Goal: Use online tool/utility

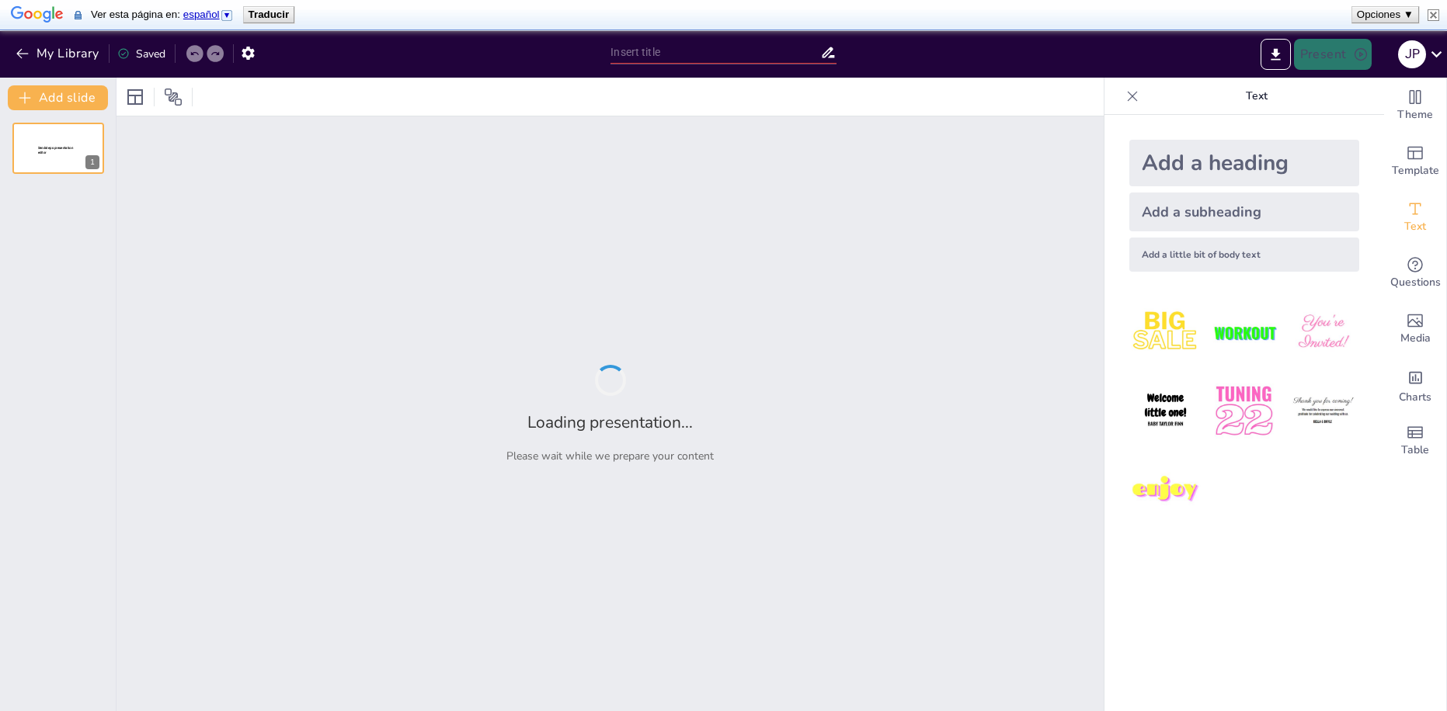
type input "Impacto de Akkermansia muciniphila en la [MEDICAL_DATA] y su Relación con Enfer…"
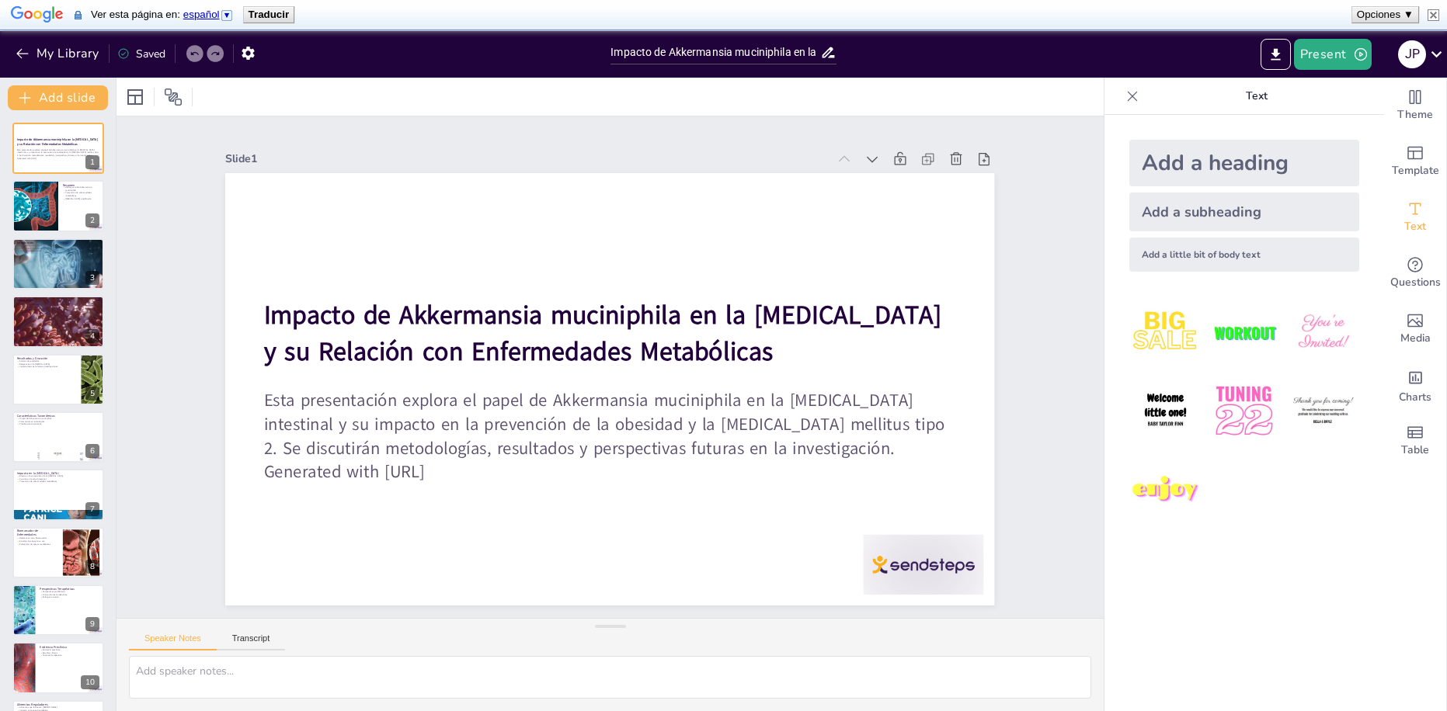
scroll to position [43, 0]
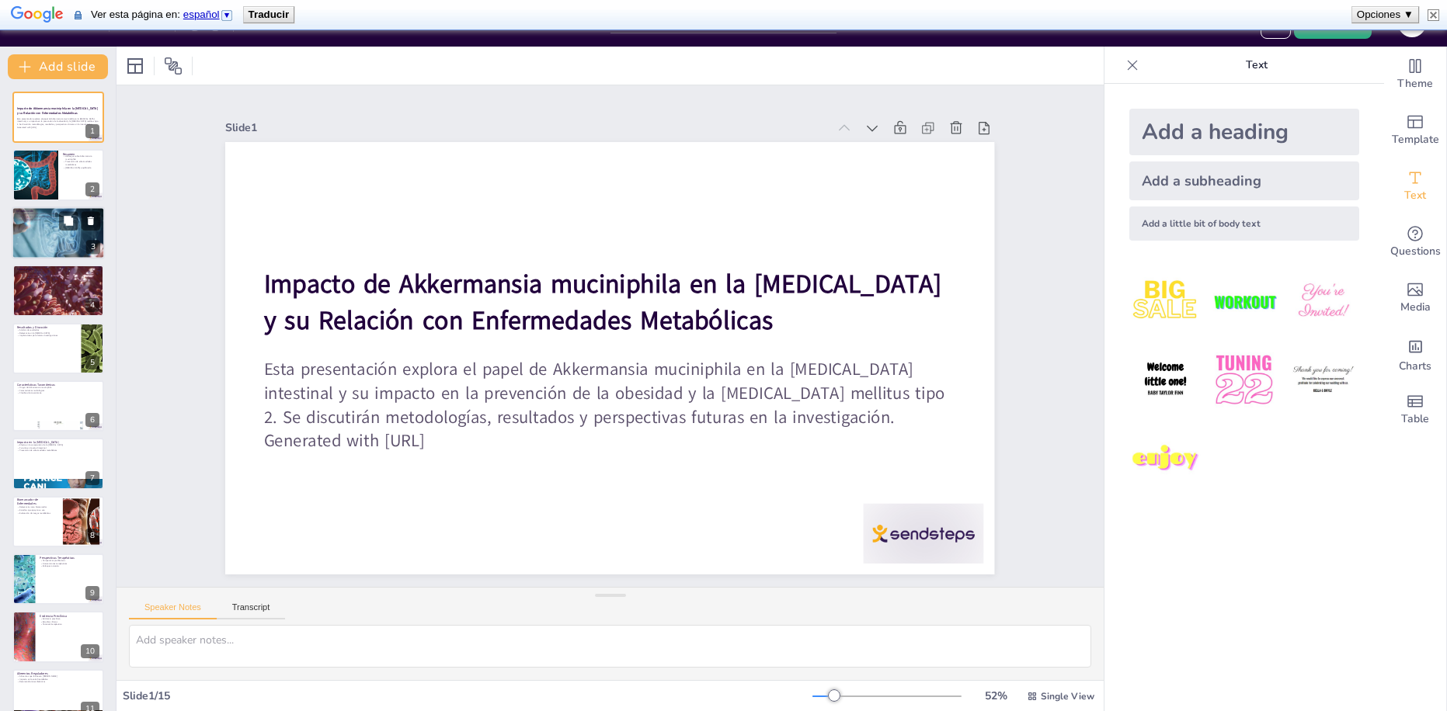
click at [45, 221] on div at bounding box center [58, 233] width 93 height 62
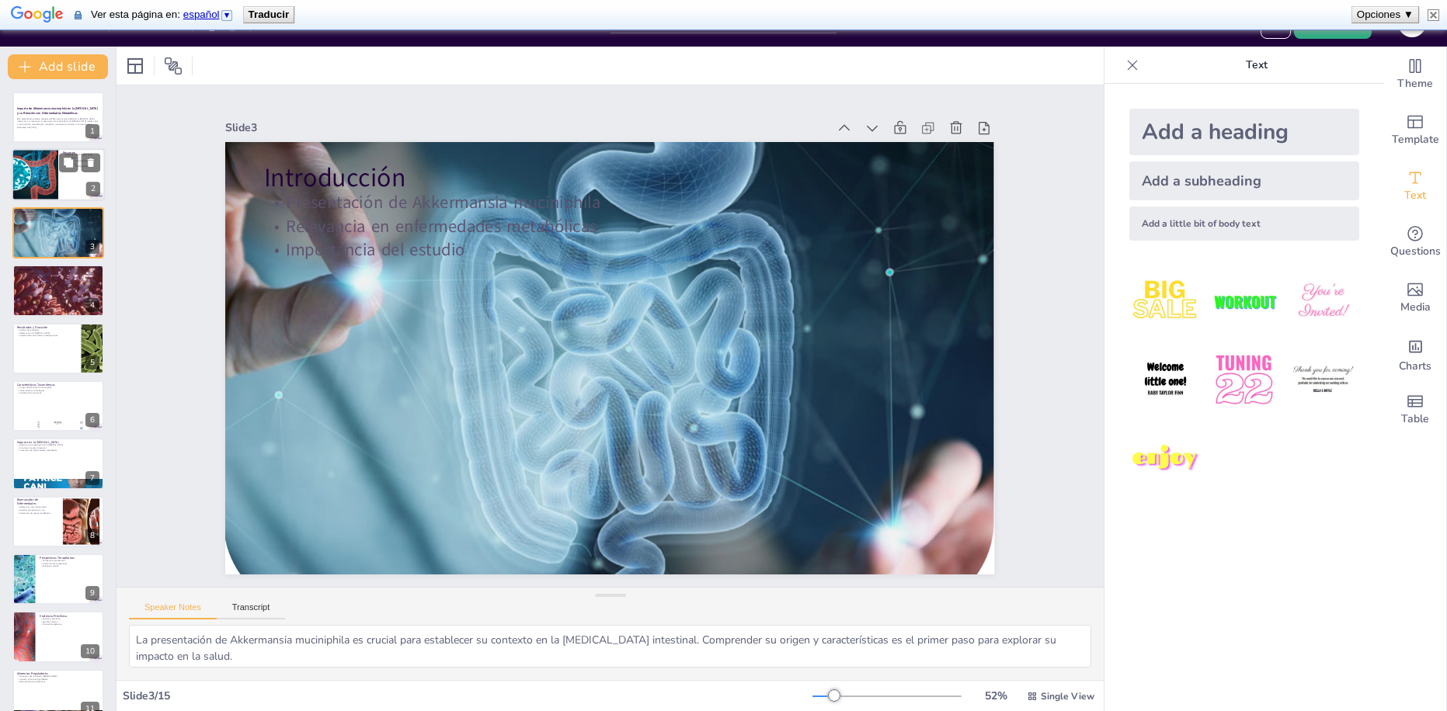
click at [26, 156] on div at bounding box center [35, 175] width 86 height 53
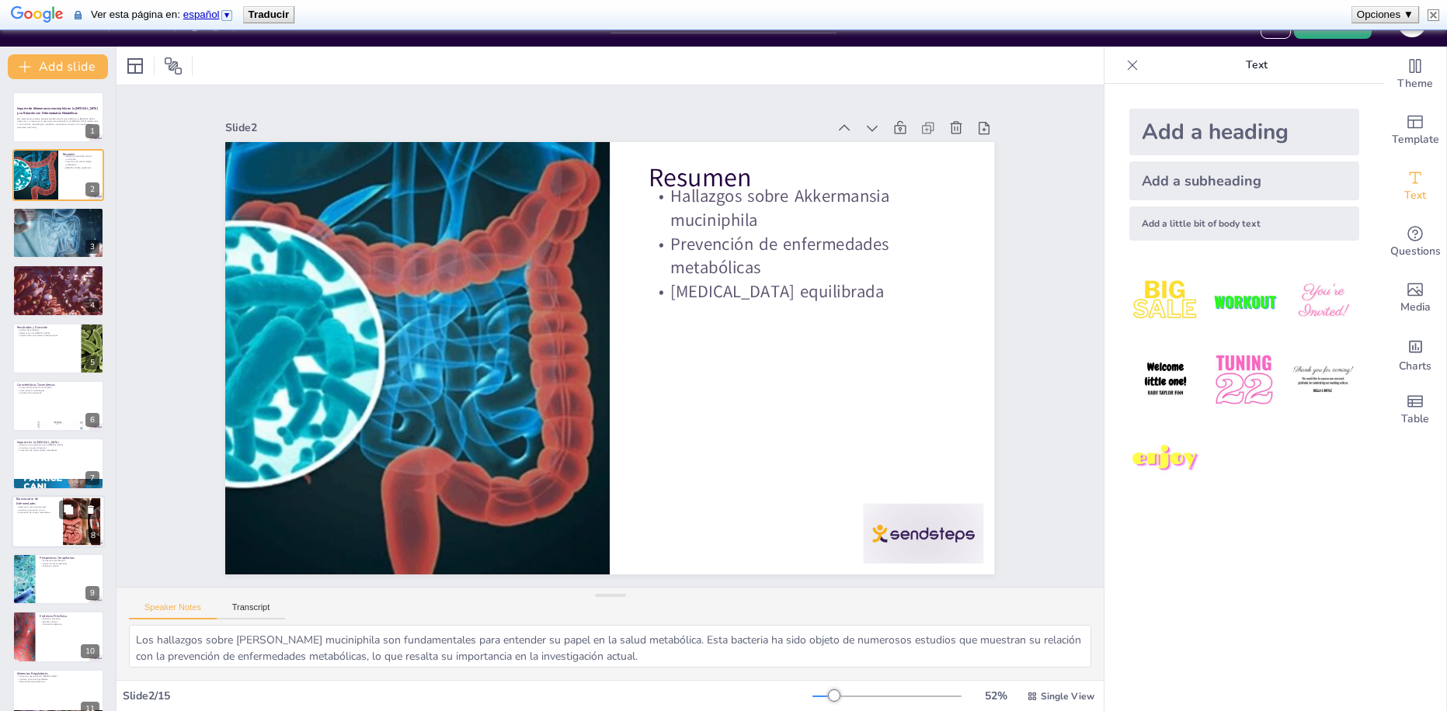
click at [43, 527] on div at bounding box center [58, 522] width 93 height 53
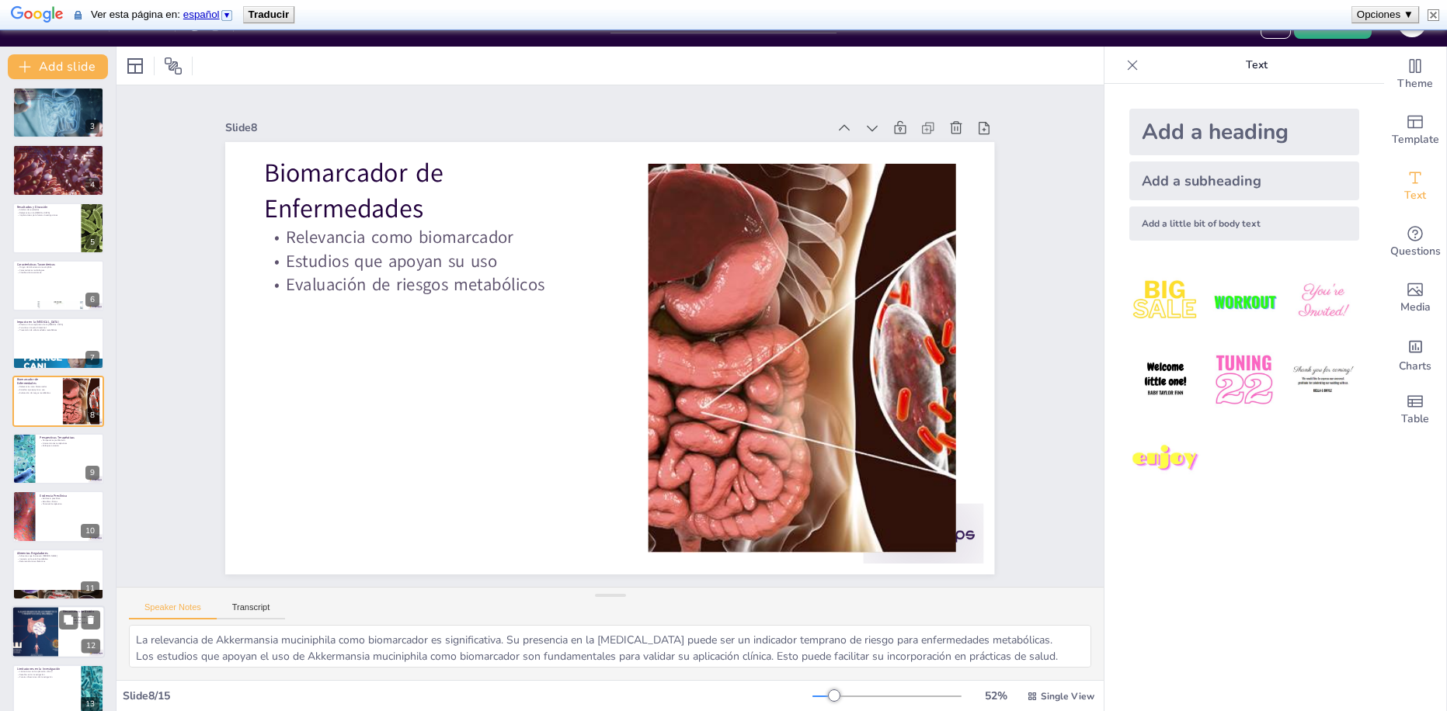
scroll to position [242, 0]
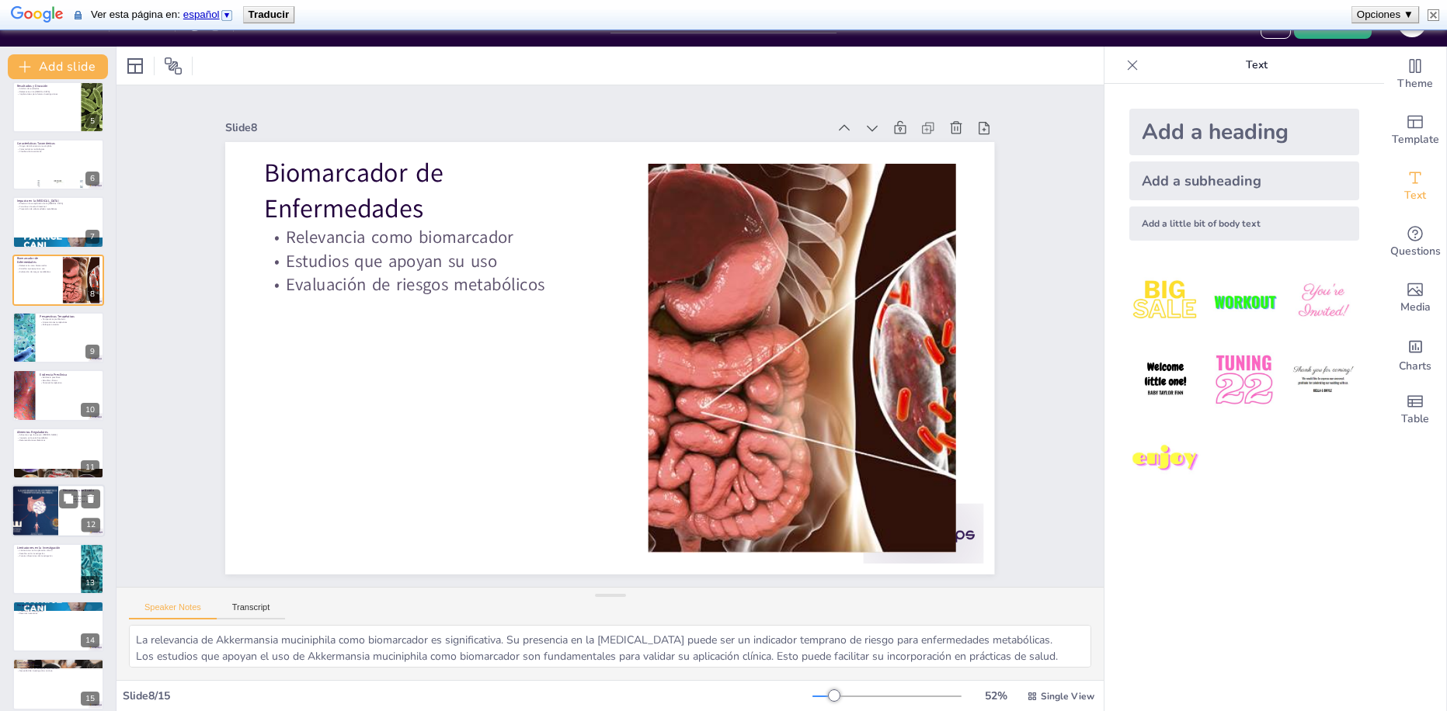
click at [48, 501] on div at bounding box center [34, 511] width 77 height 53
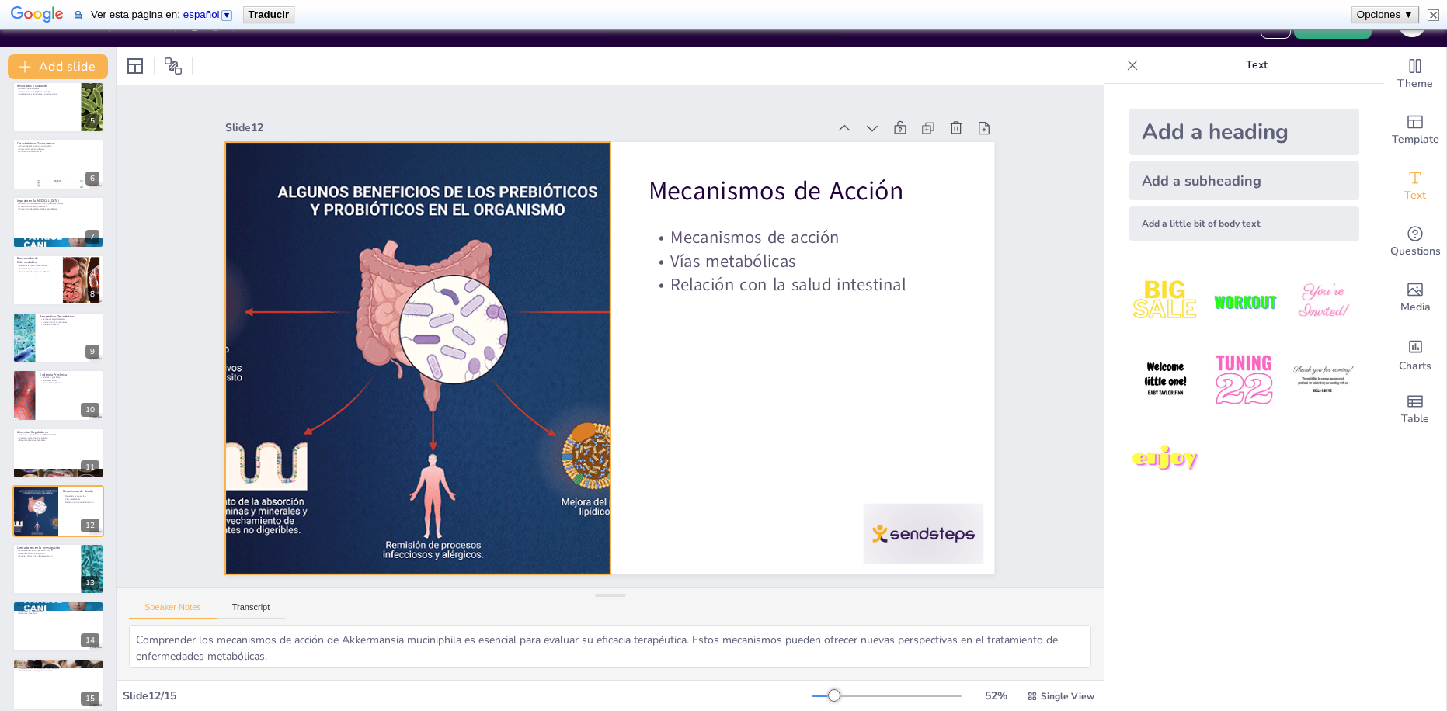
click at [416, 391] on div at bounding box center [417, 317] width 710 height 555
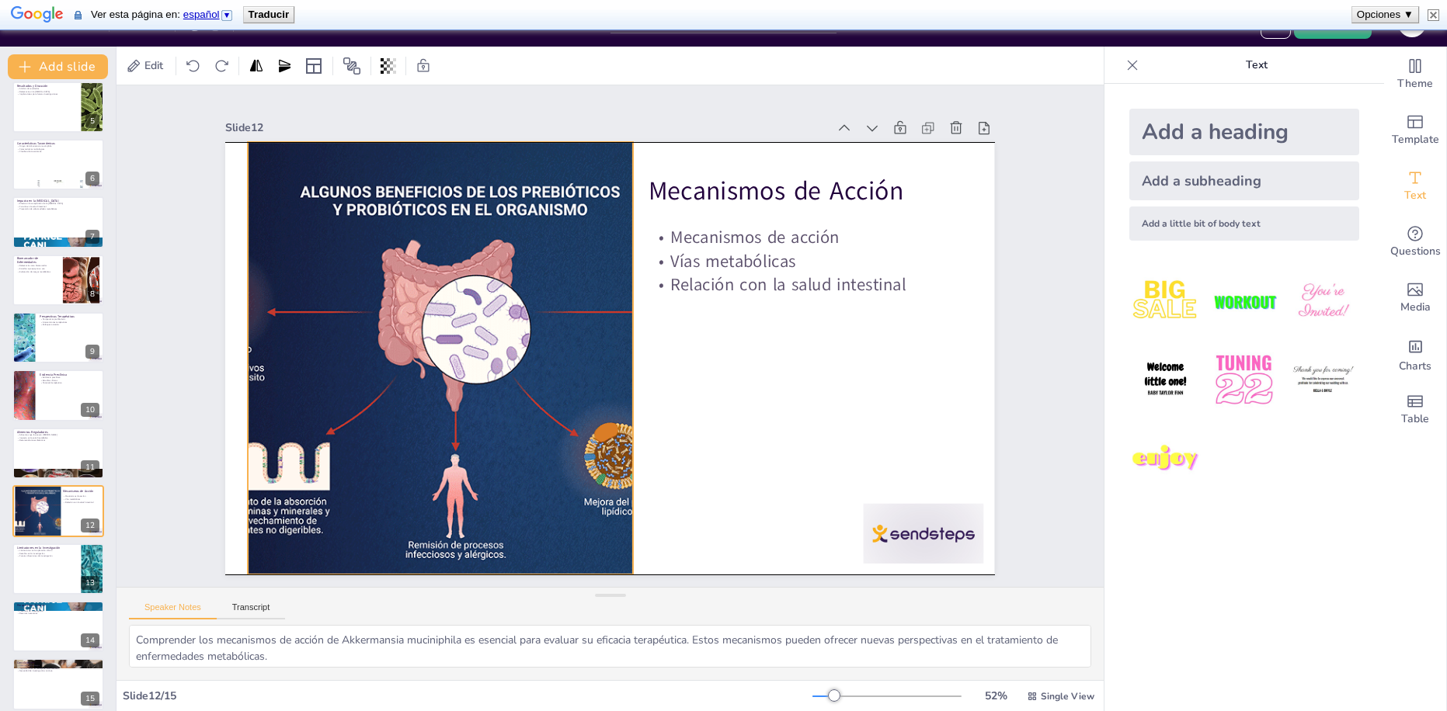
click at [430, 393] on div at bounding box center [440, 322] width 710 height 555
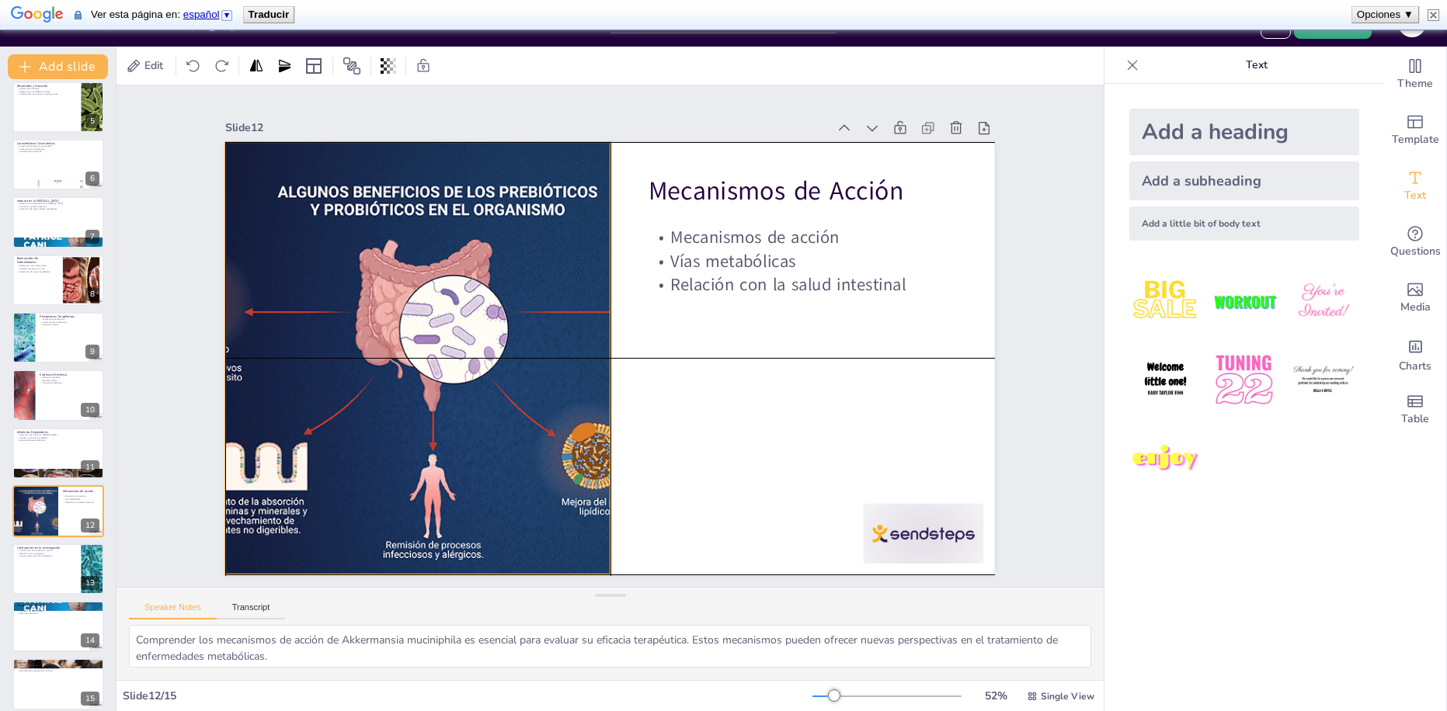
click at [413, 399] on div at bounding box center [416, 337] width 676 height 496
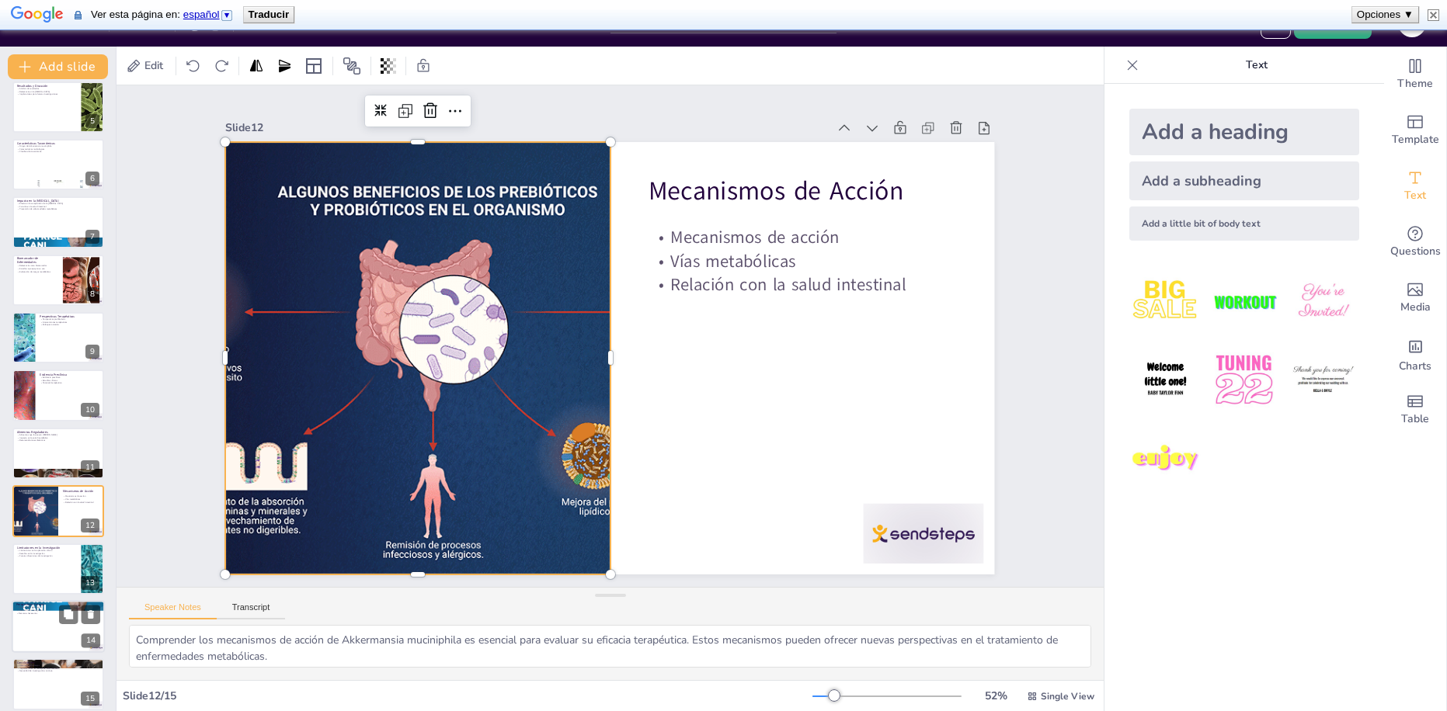
click at [40, 613] on div at bounding box center [58, 626] width 93 height 53
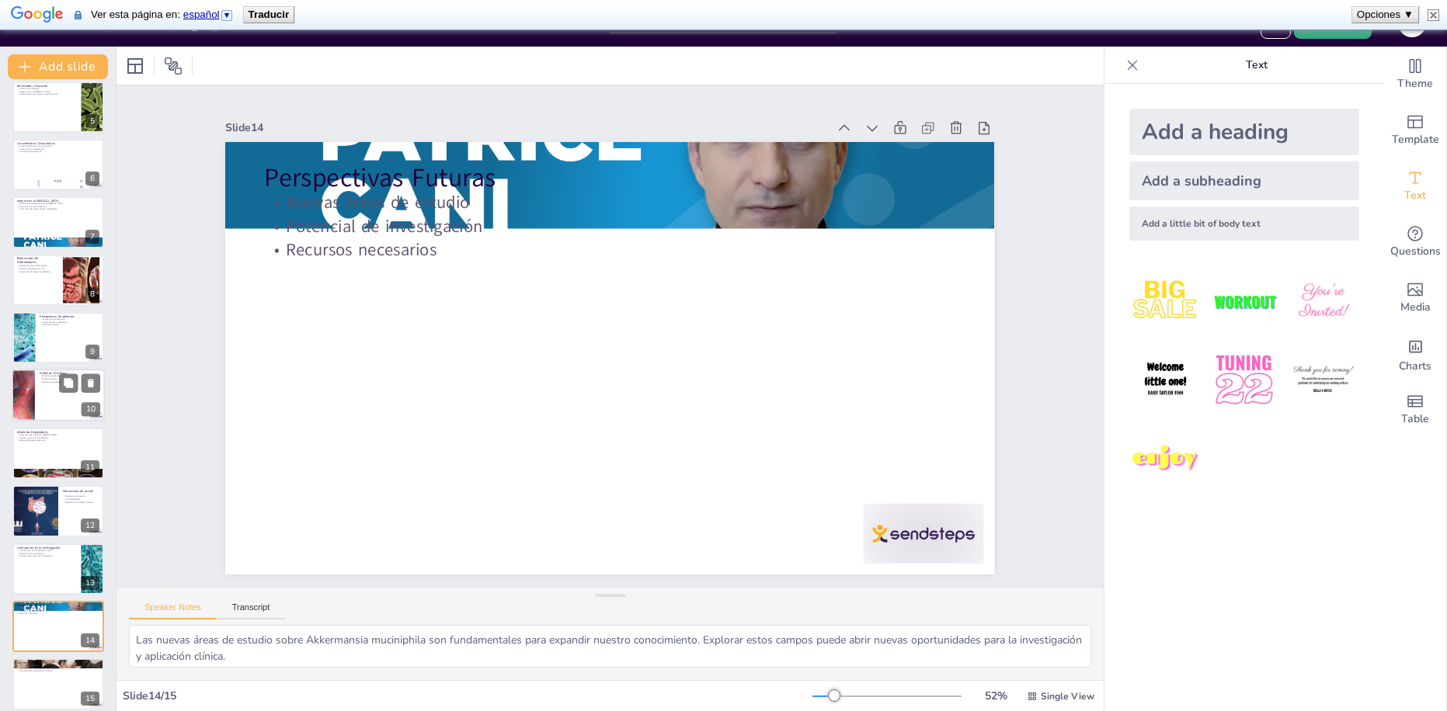
click at [37, 395] on div at bounding box center [58, 396] width 93 height 53
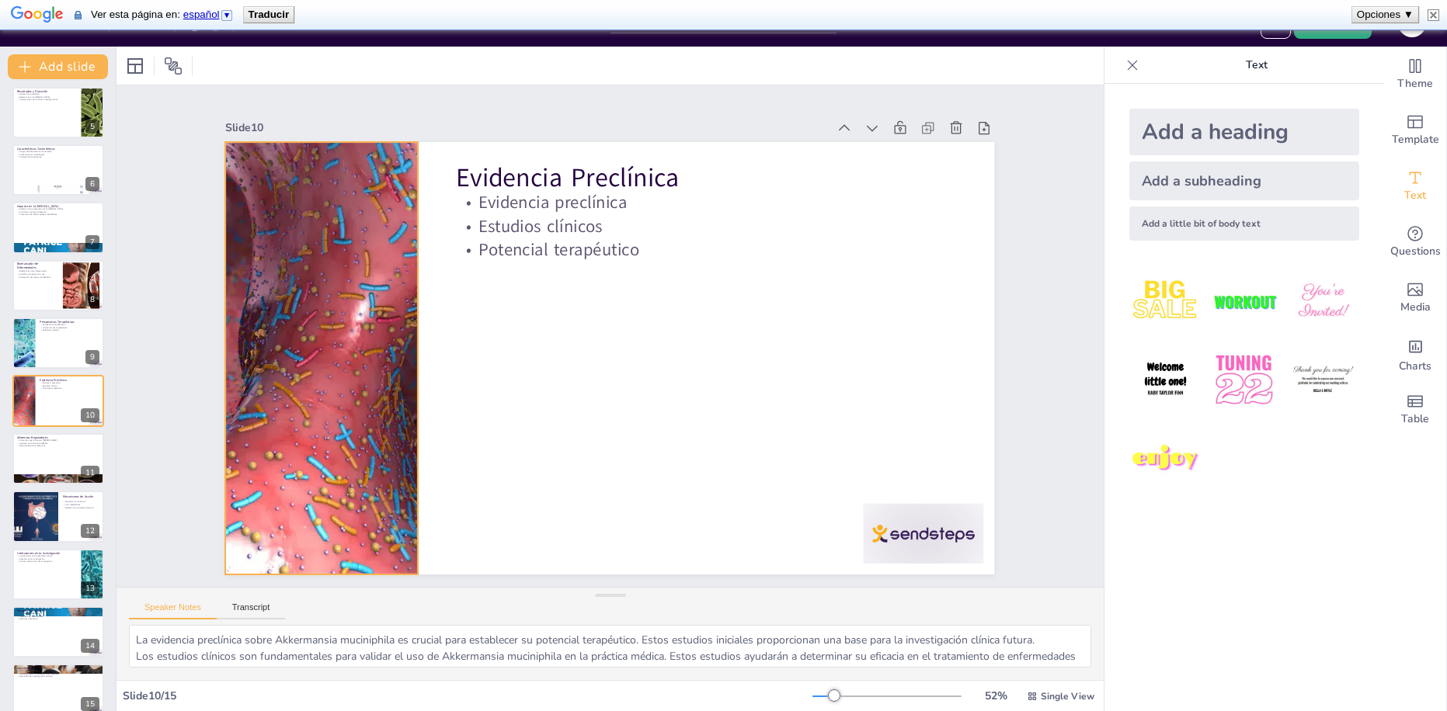
click at [343, 364] on div at bounding box center [329, 267] width 865 height 649
click at [355, 339] on div at bounding box center [321, 358] width 769 height 433
click at [44, 339] on div at bounding box center [58, 343] width 93 height 53
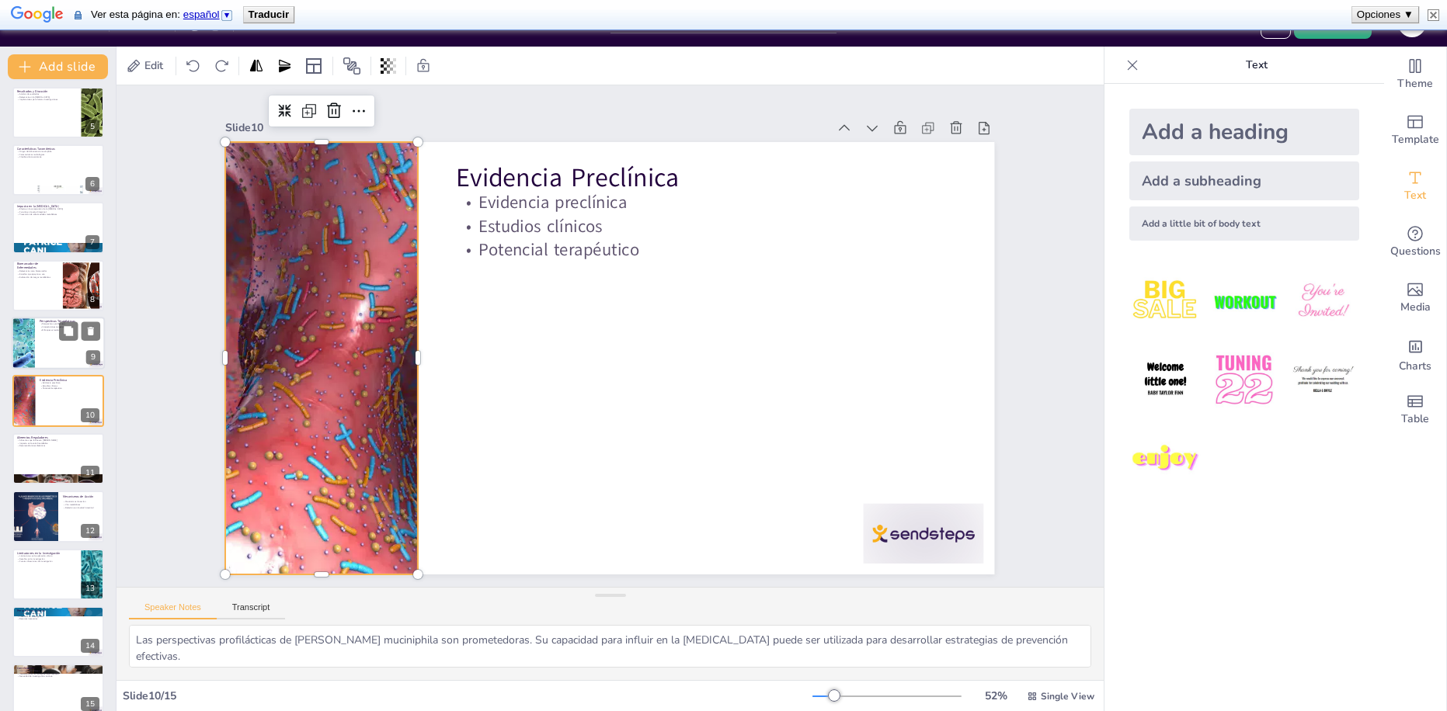
scroll to position [179, 0]
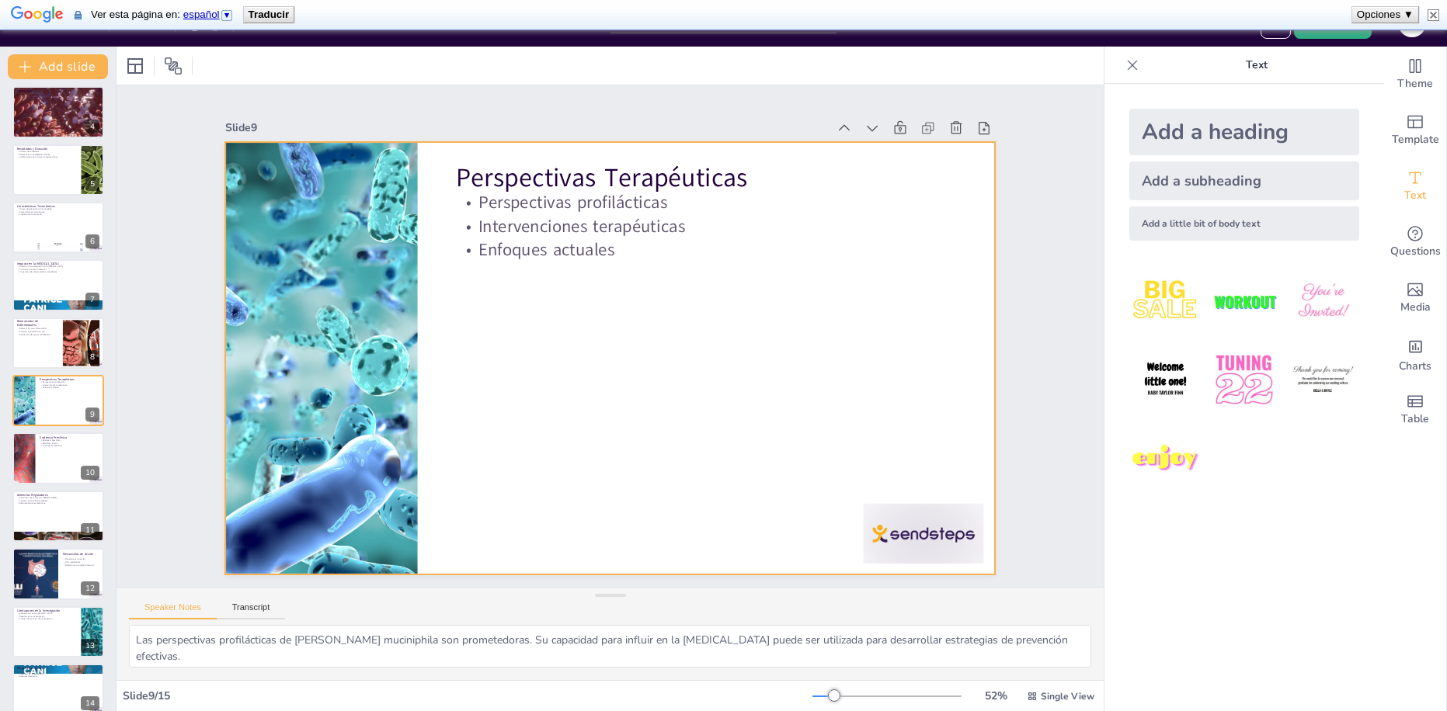
click at [278, 306] on div at bounding box center [321, 327] width 602 height 489
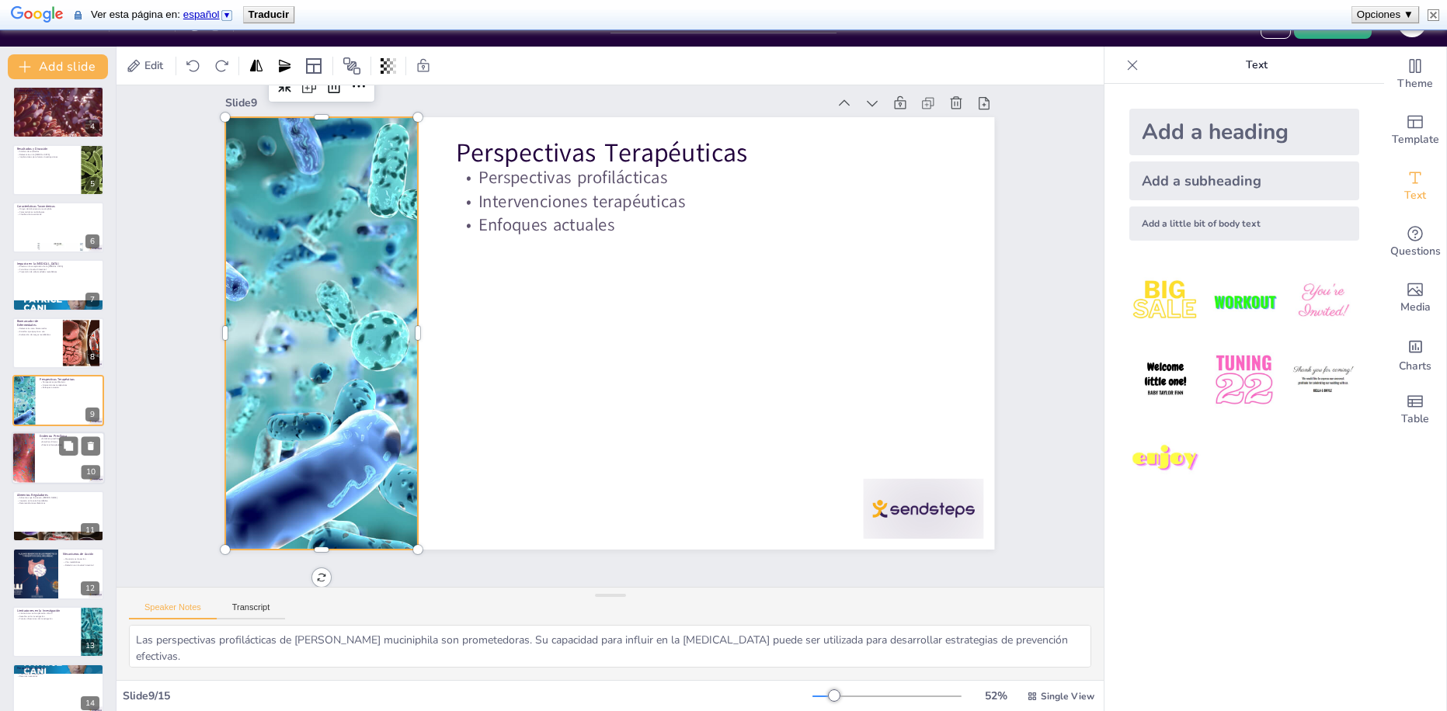
scroll to position [242, 0]
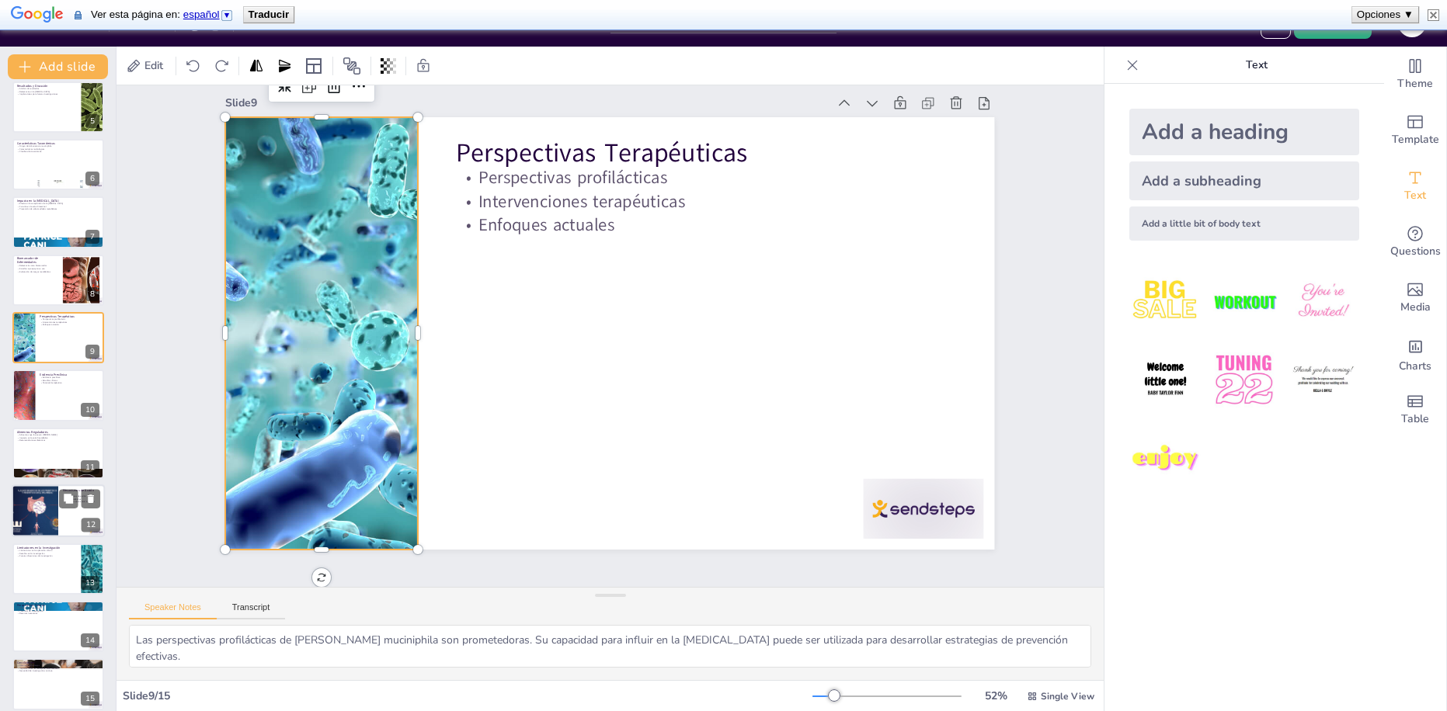
click at [31, 497] on div at bounding box center [34, 511] width 77 height 53
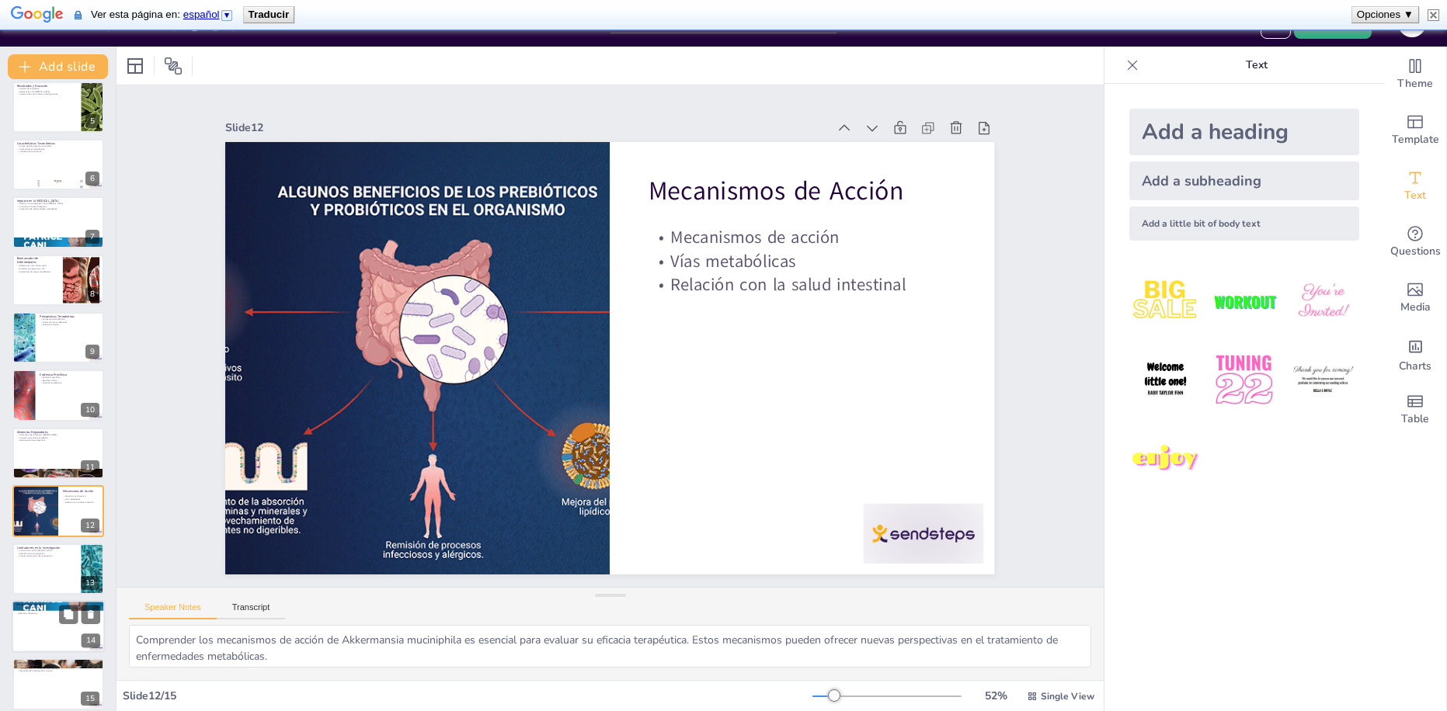
click at [36, 617] on div at bounding box center [58, 626] width 93 height 53
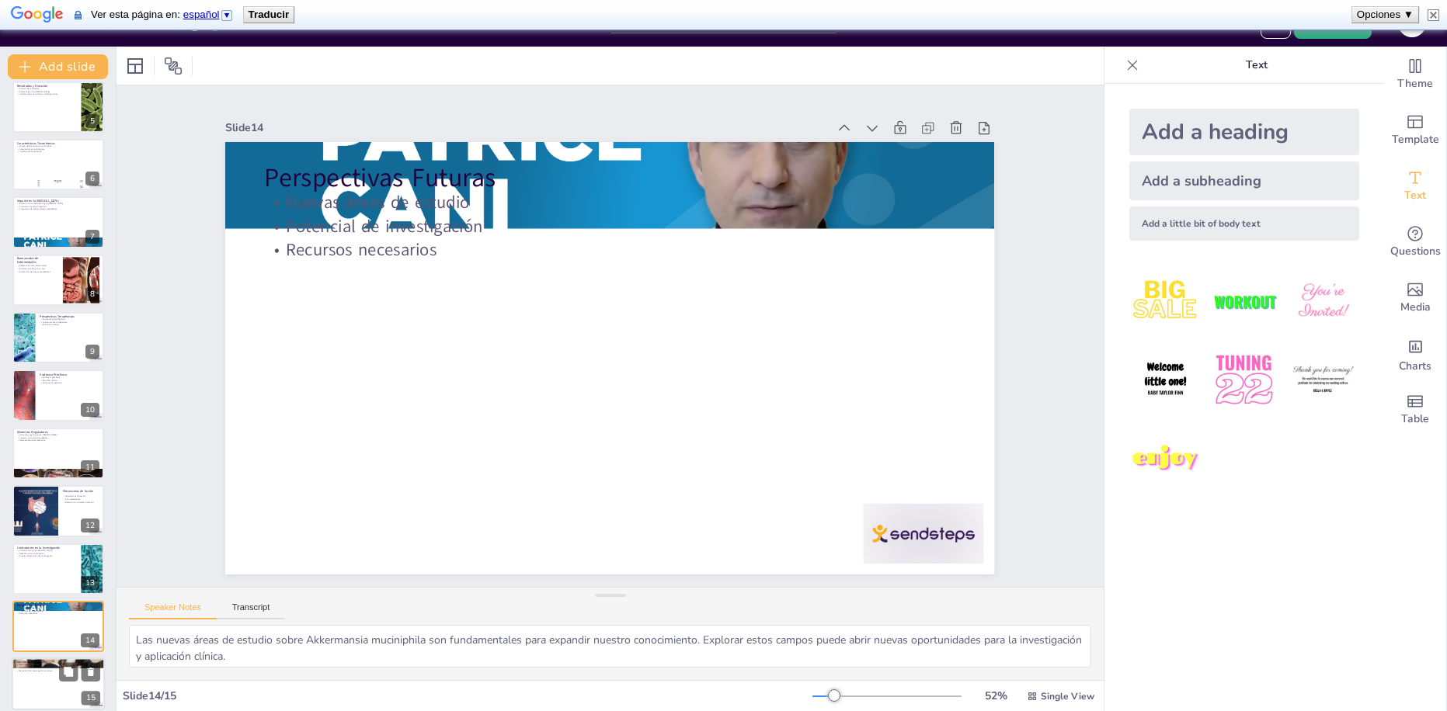
click at [40, 664] on p "Resumen de hallazgos" at bounding box center [58, 665] width 84 height 3
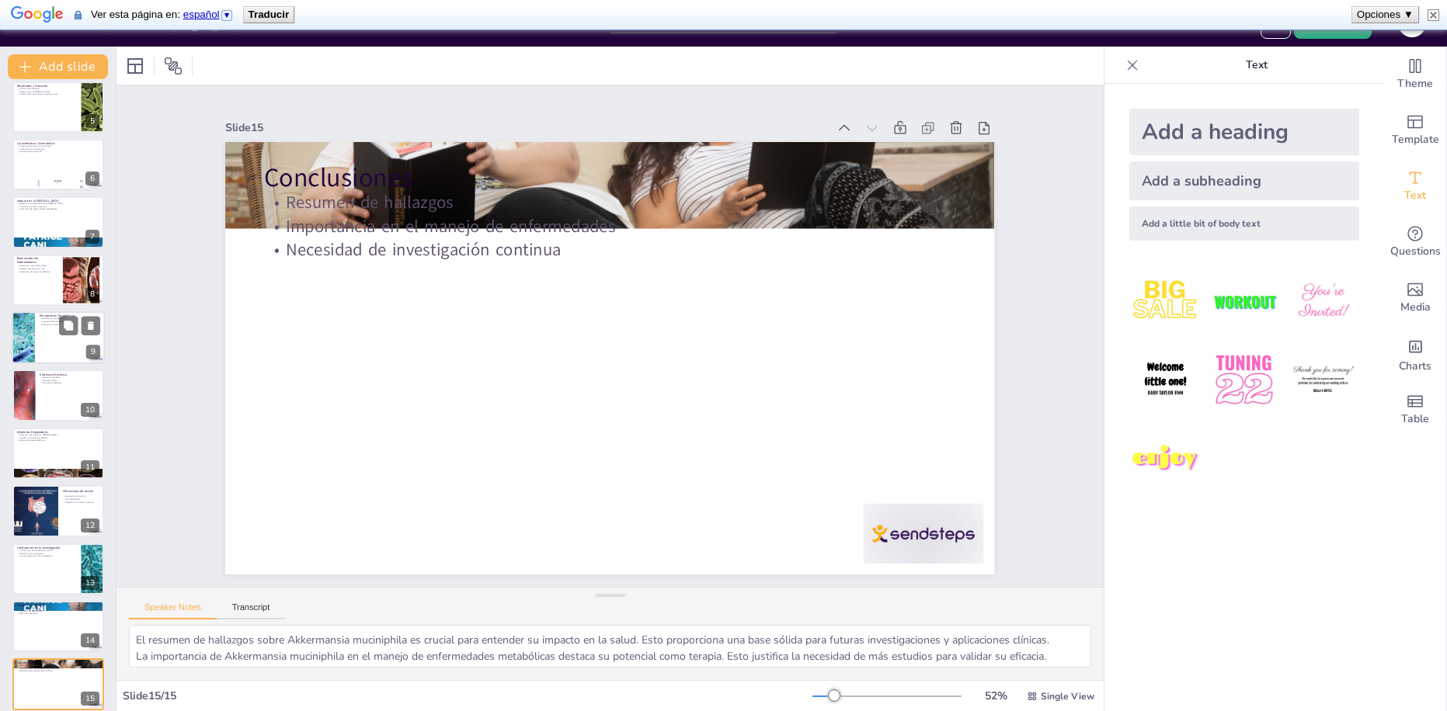
click at [33, 339] on div at bounding box center [23, 337] width 68 height 53
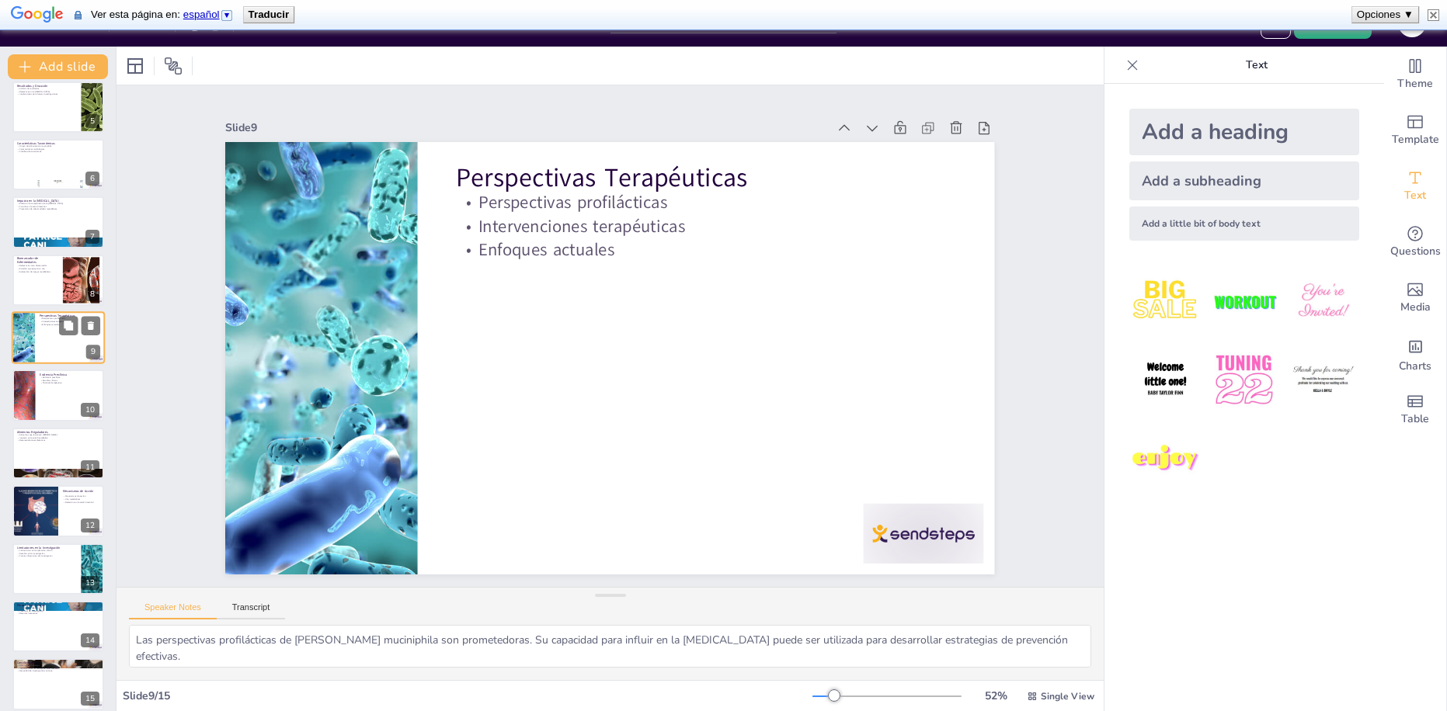
scroll to position [179, 0]
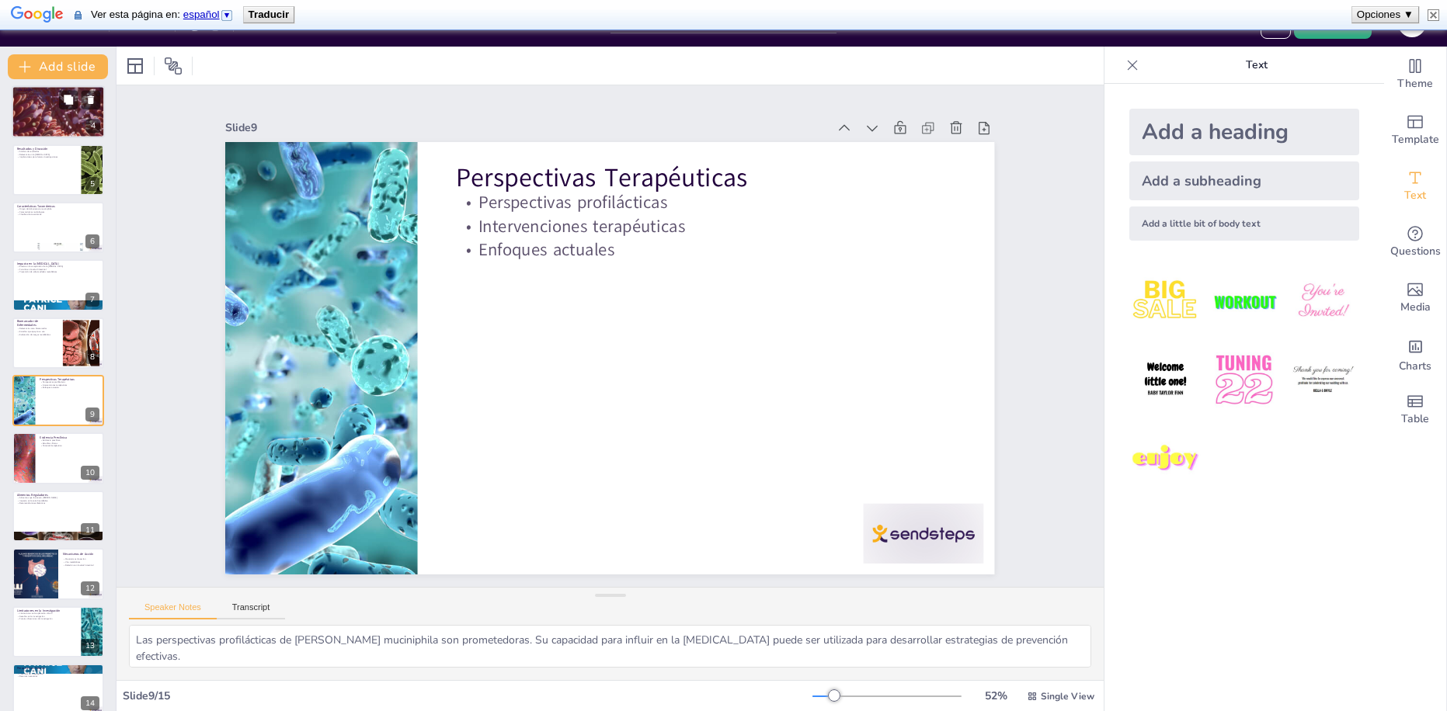
drag, startPoint x: 25, startPoint y: 92, endPoint x: 21, endPoint y: 99, distance: 8.7
click at [23, 94] on div at bounding box center [58, 112] width 93 height 62
type textarea "La estrategia de búsqueda es fundamental para asegurar que se recojan los estud…"
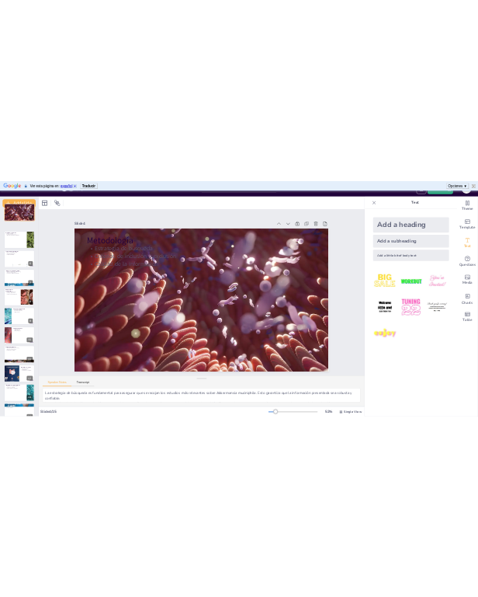
scroll to position [0, 0]
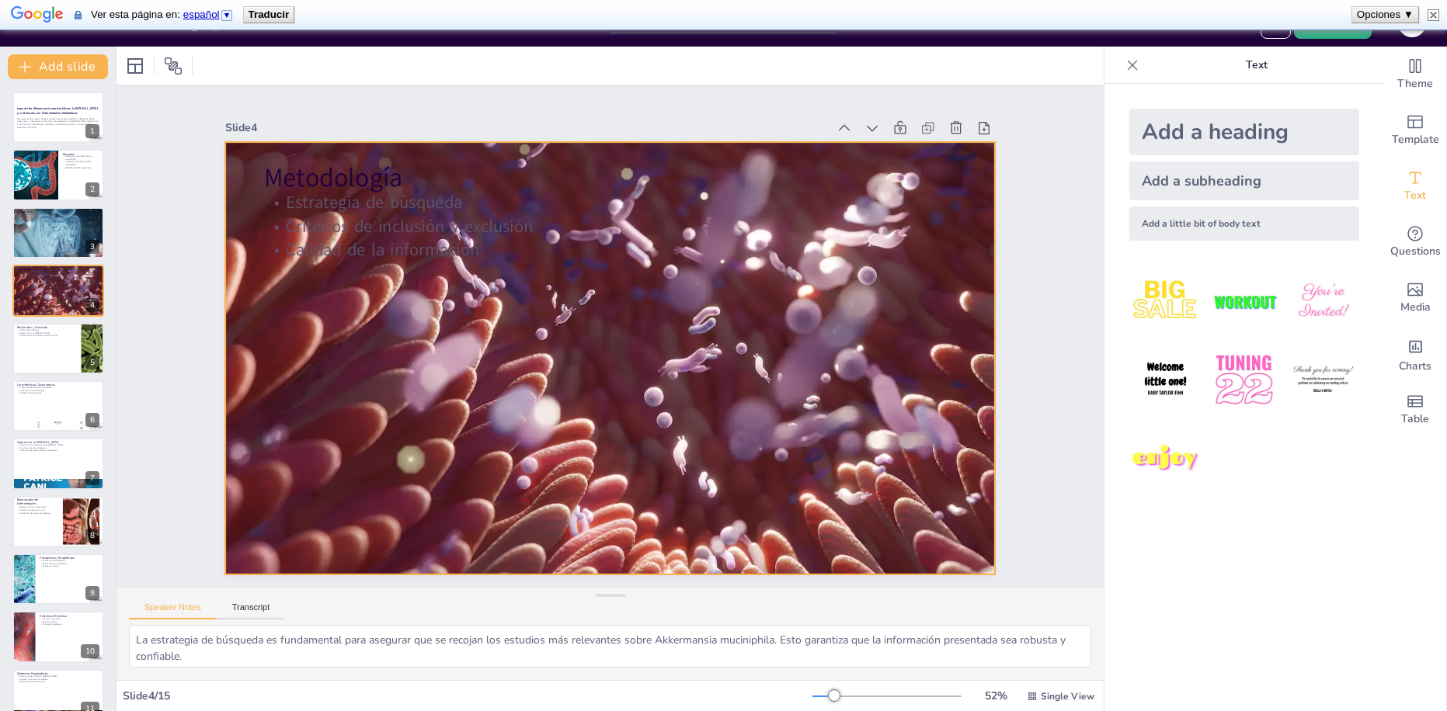
drag, startPoint x: 655, startPoint y: 389, endPoint x: 641, endPoint y: 395, distance: 15.0
click at [649, 394] on div at bounding box center [608, 358] width 819 height 590
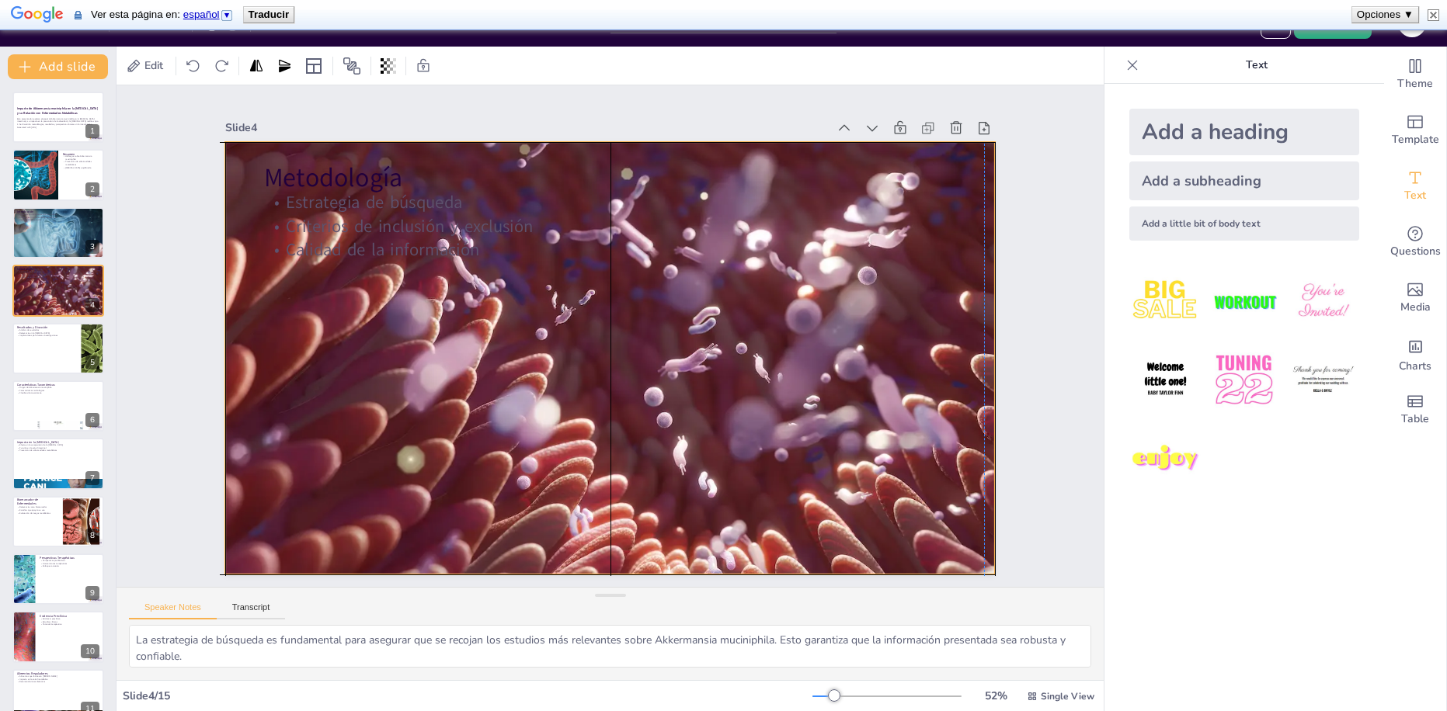
drag, startPoint x: 708, startPoint y: 391, endPoint x: 650, endPoint y: 387, distance: 58.4
click at [650, 387] on div at bounding box center [608, 358] width 819 height 590
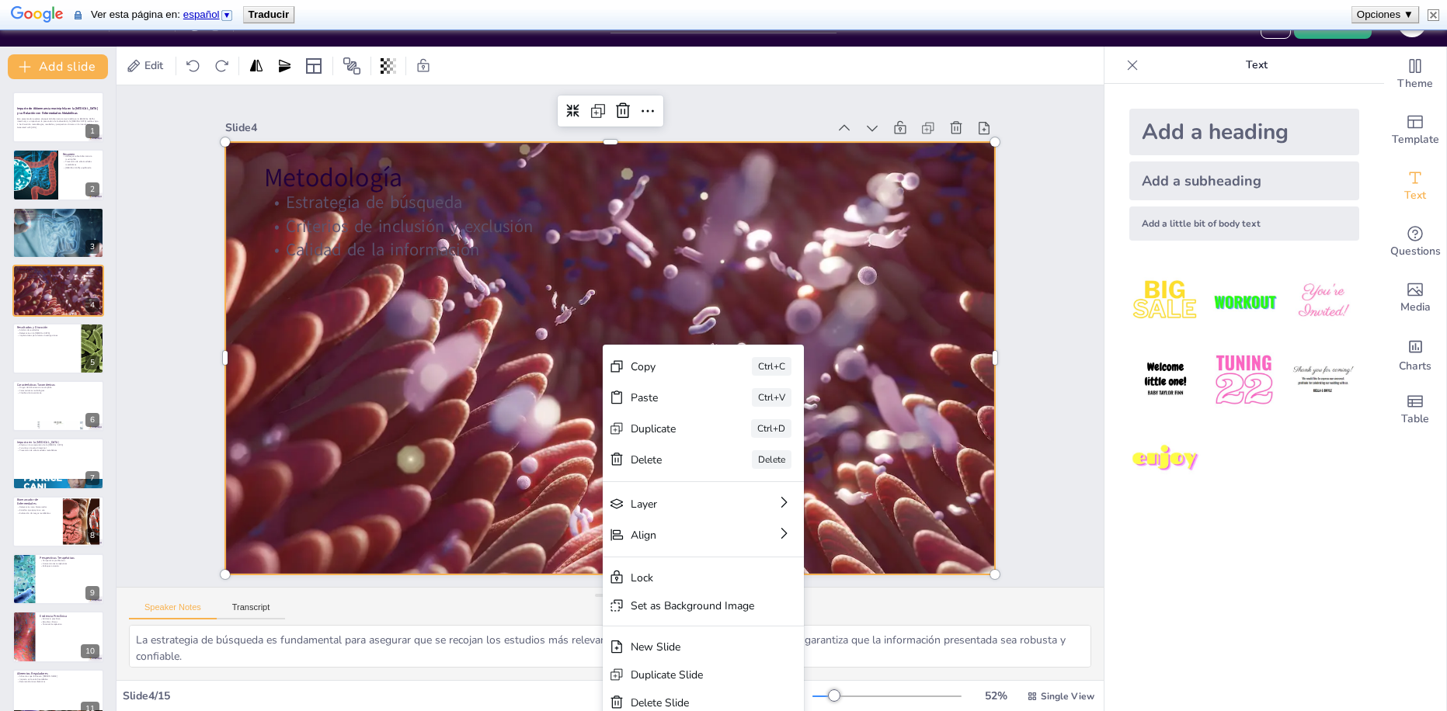
click at [897, 310] on div at bounding box center [605, 358] width 859 height 662
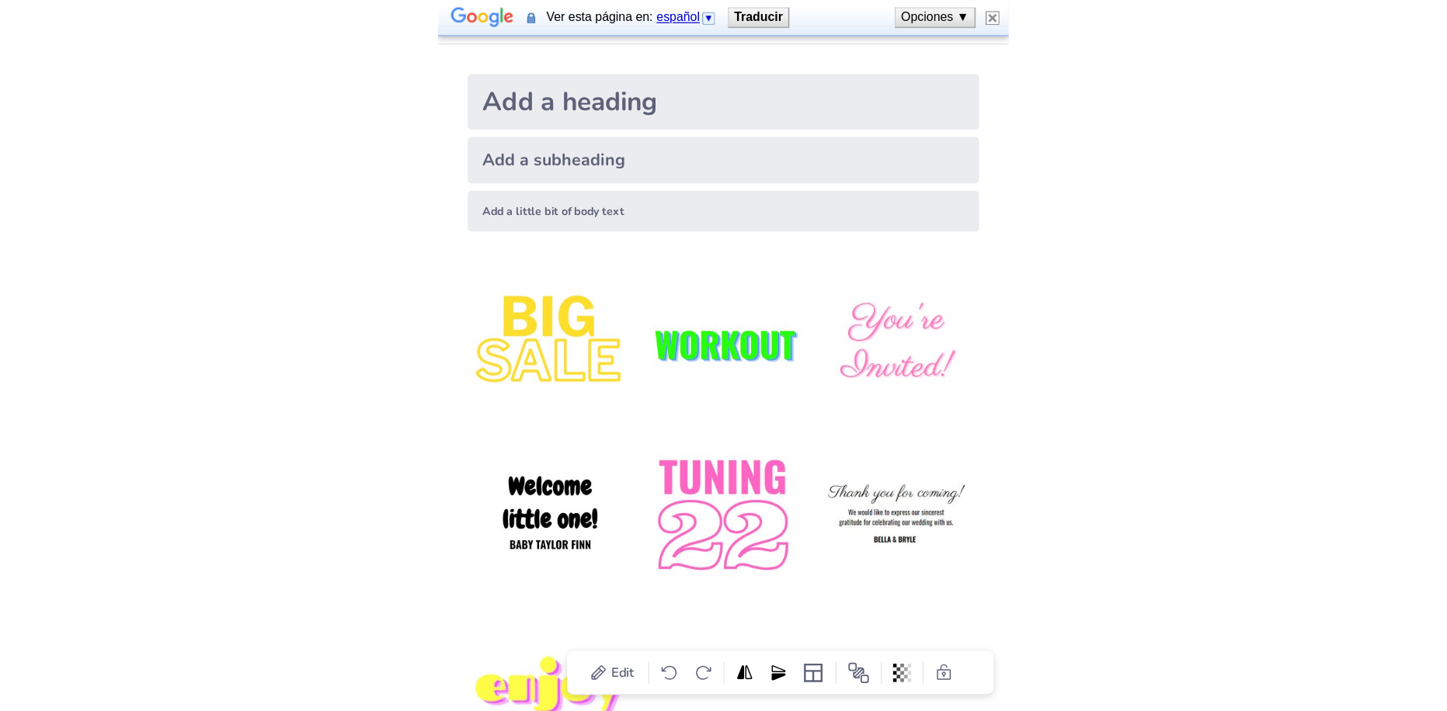
scroll to position [31, 0]
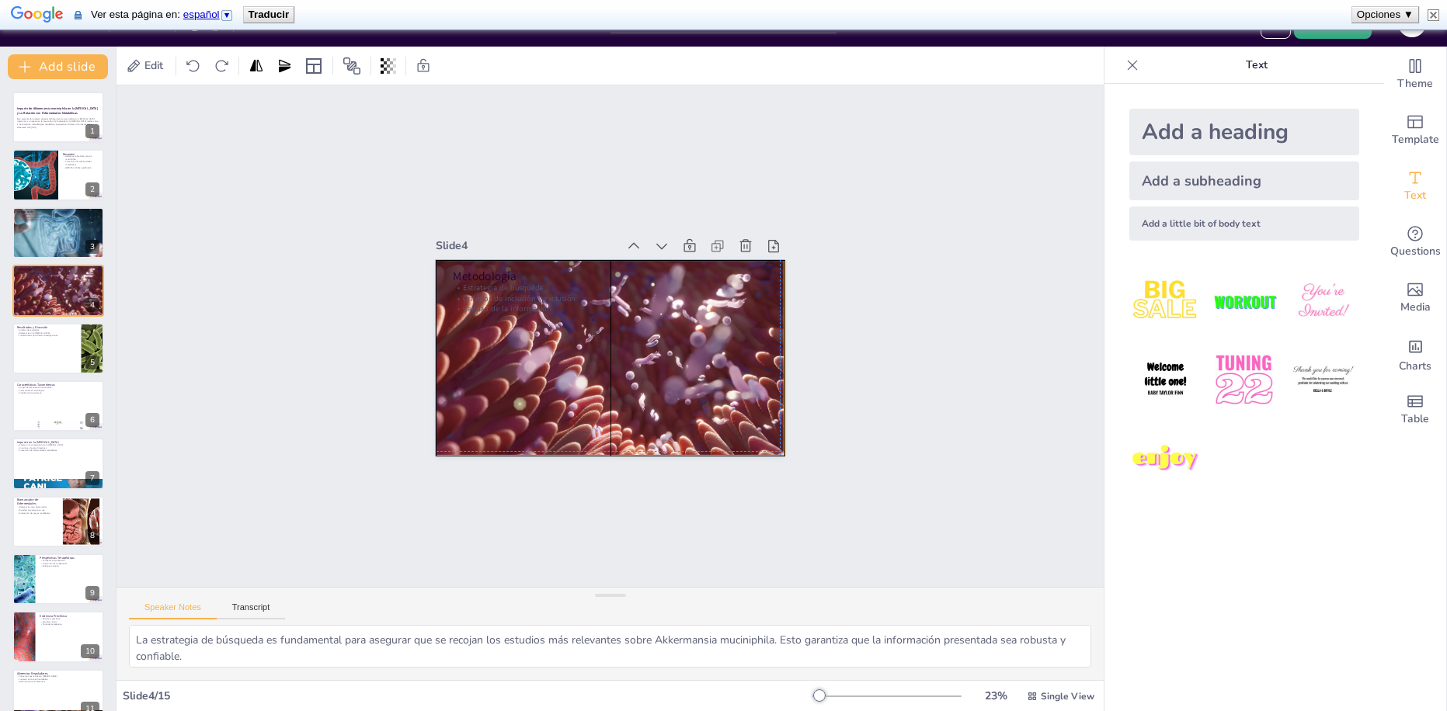
click at [652, 375] on div at bounding box center [608, 358] width 371 height 268
